Goal: Task Accomplishment & Management: Manage account settings

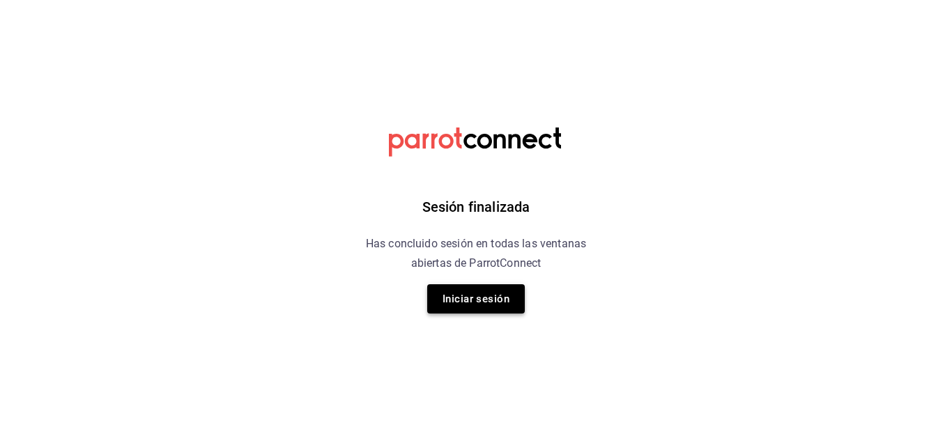
click at [458, 293] on button "Iniciar sesión" at bounding box center [476, 298] width 98 height 29
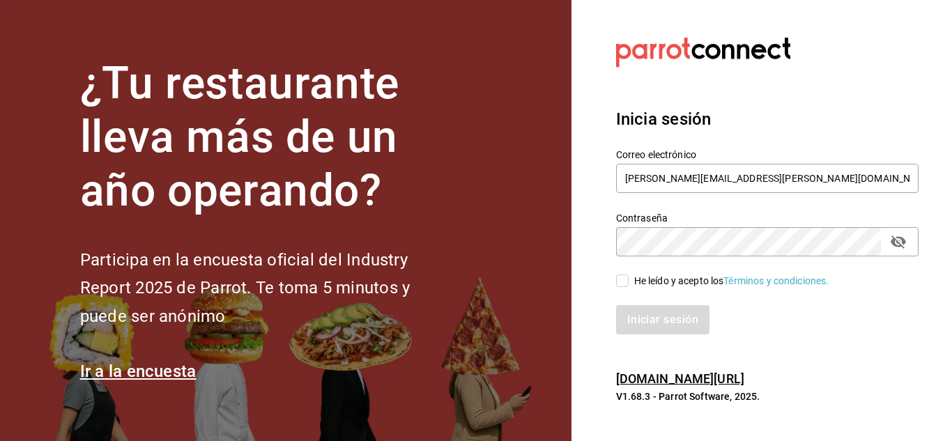
click at [624, 281] on input "He leído y acepto los Términos y condiciones." at bounding box center [622, 281] width 13 height 13
checkbox input "true"
click at [646, 320] on button "Iniciar sesión" at bounding box center [663, 319] width 95 height 29
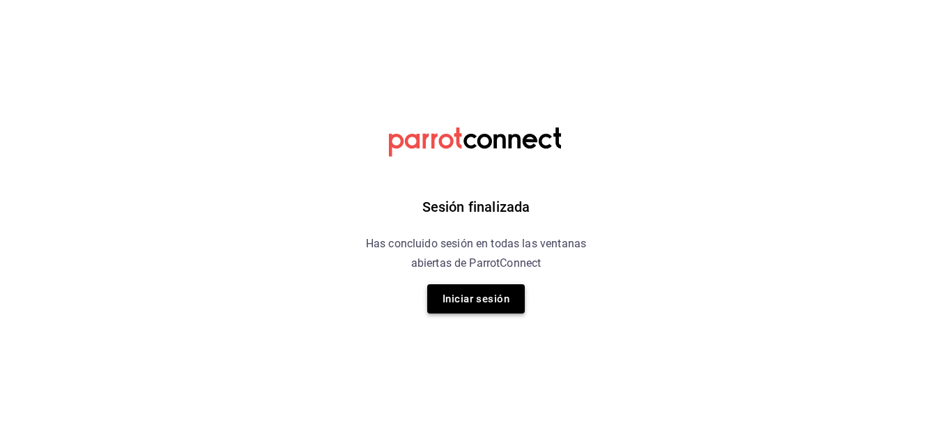
click at [465, 296] on button "Iniciar sesión" at bounding box center [476, 298] width 98 height 29
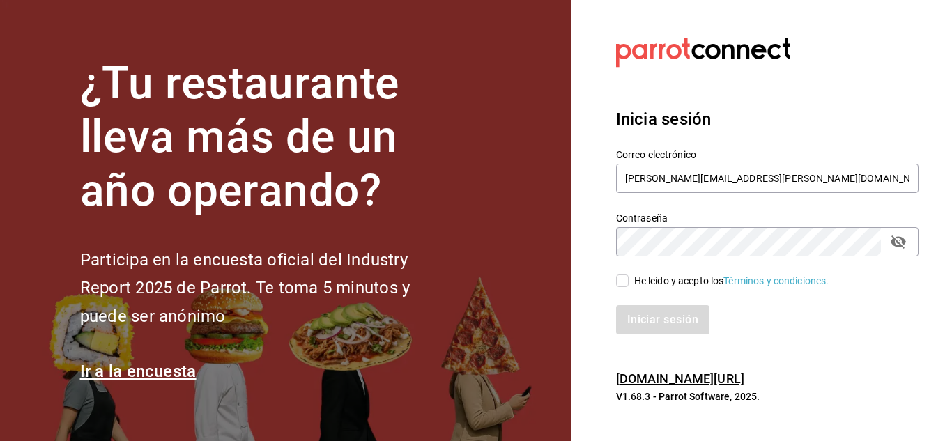
click at [887, 242] on button "passwordField" at bounding box center [898, 242] width 24 height 24
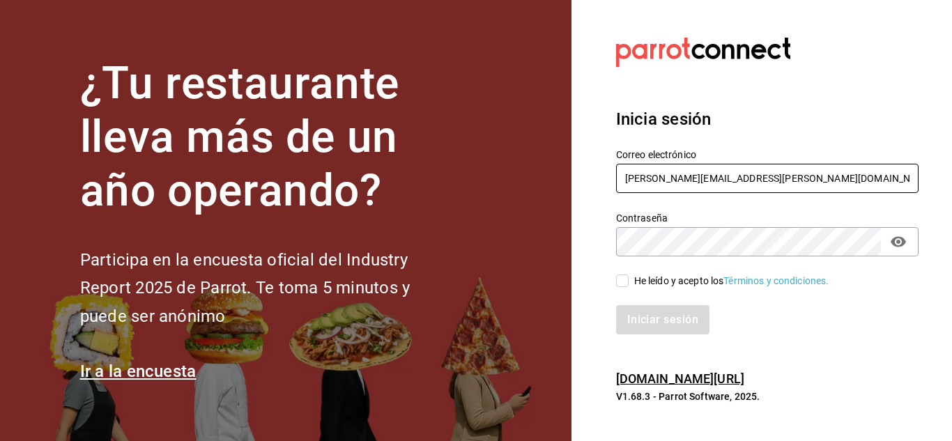
drag, startPoint x: 792, startPoint y: 176, endPoint x: 604, endPoint y: 187, distance: 188.5
click at [604, 187] on div "Correo electrónico esteban.santos@grupocosteno.com" at bounding box center [758, 163] width 319 height 63
